Goal: Task Accomplishment & Management: Use online tool/utility

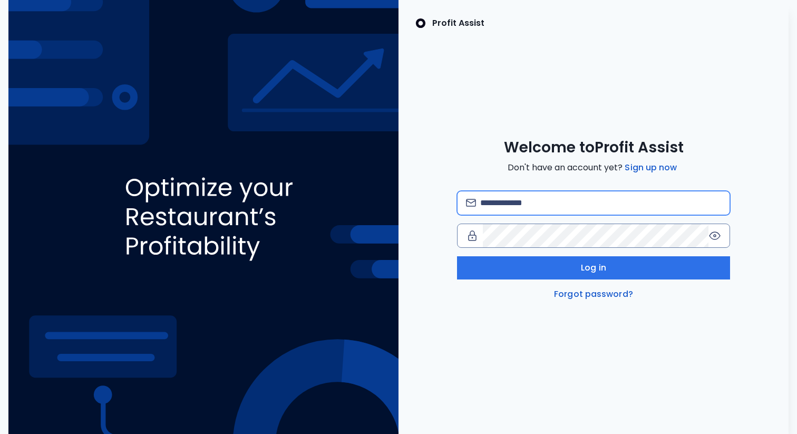
click at [494, 210] on input "email" at bounding box center [600, 202] width 241 height 23
type input "**********"
